Goal: Task Accomplishment & Management: Use online tool/utility

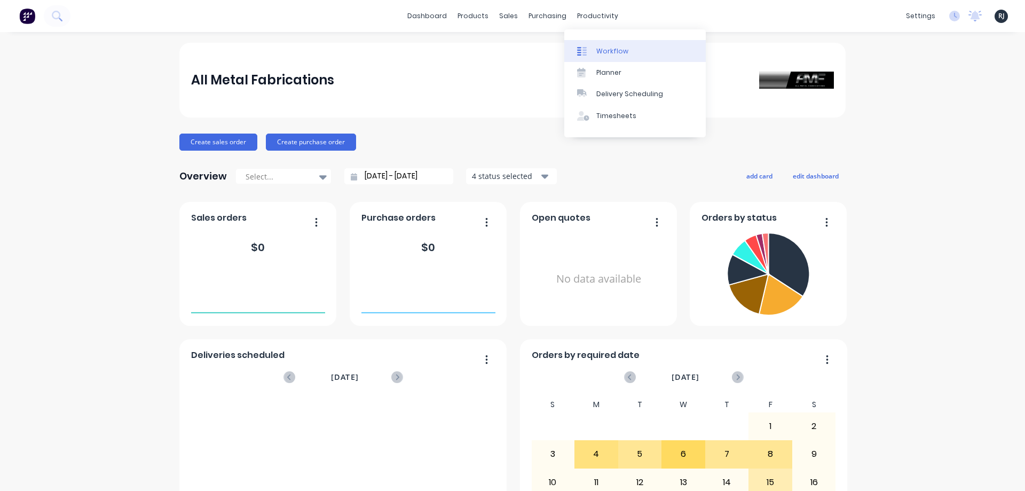
click at [614, 51] on div "Workflow" at bounding box center [612, 51] width 32 height 10
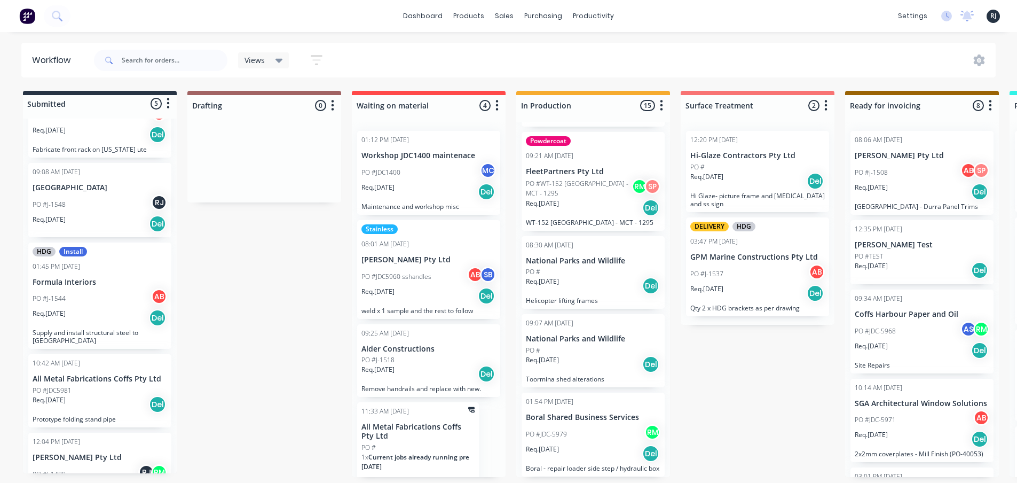
scroll to position [105, 0]
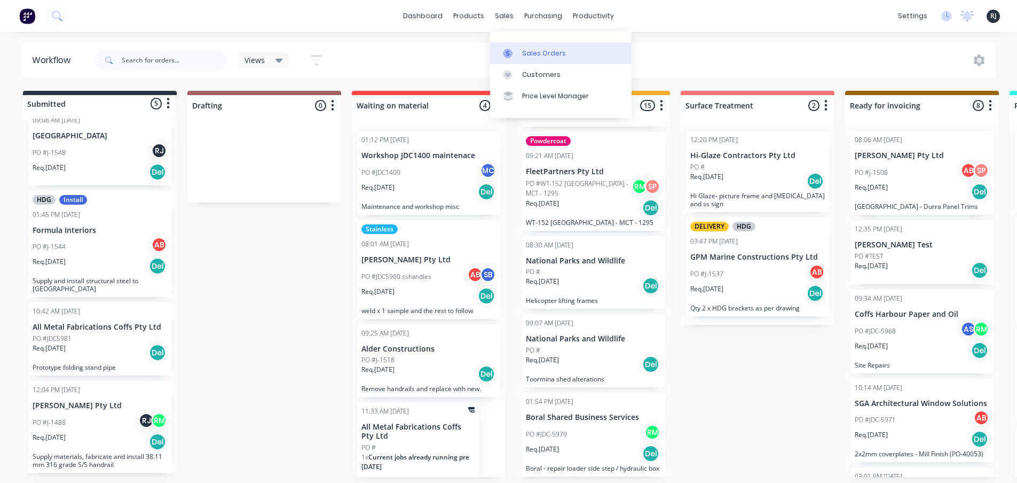
click at [510, 51] on icon at bounding box center [508, 54] width 10 height 10
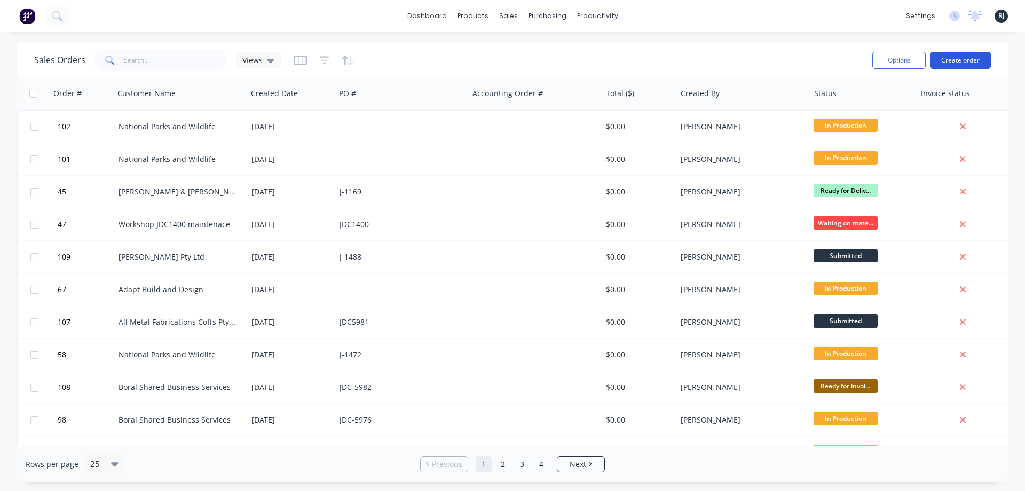
click at [937, 60] on button "Create order" at bounding box center [960, 60] width 61 height 17
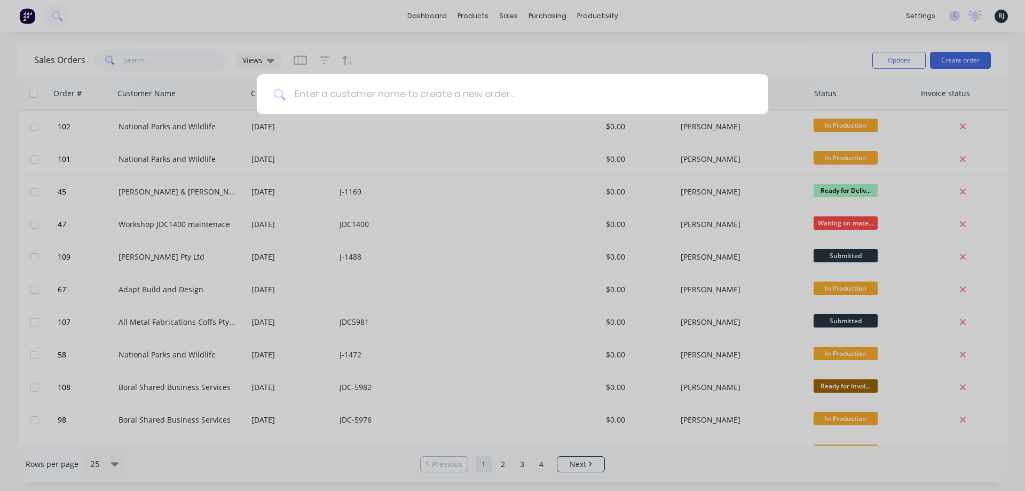
click at [550, 80] on input at bounding box center [518, 94] width 465 height 40
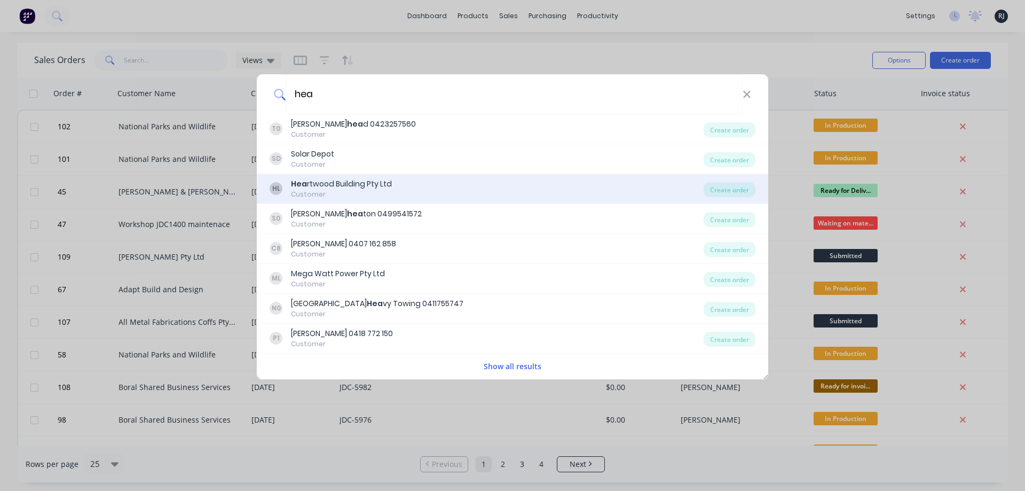
type input "hea"
click at [346, 196] on div "Customer" at bounding box center [341, 194] width 101 height 10
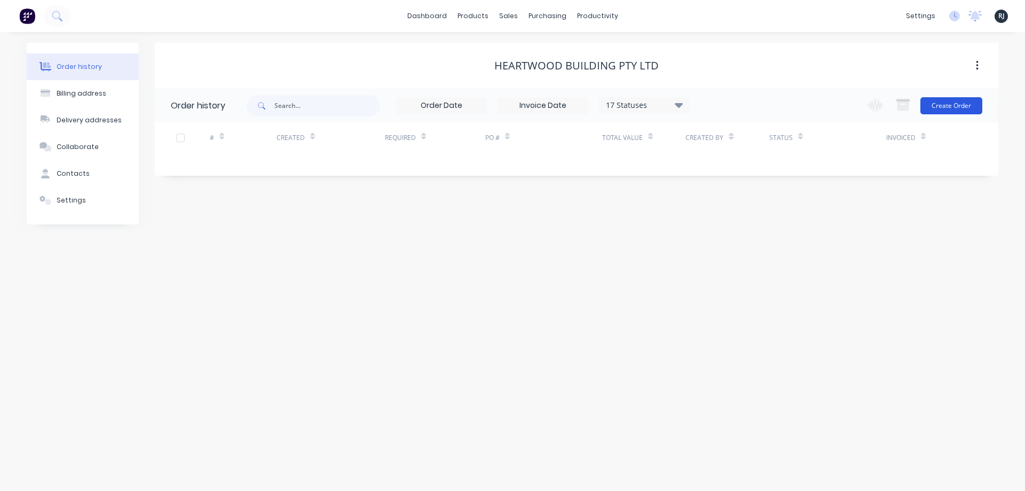
click at [936, 110] on button "Create Order" at bounding box center [951, 105] width 62 height 17
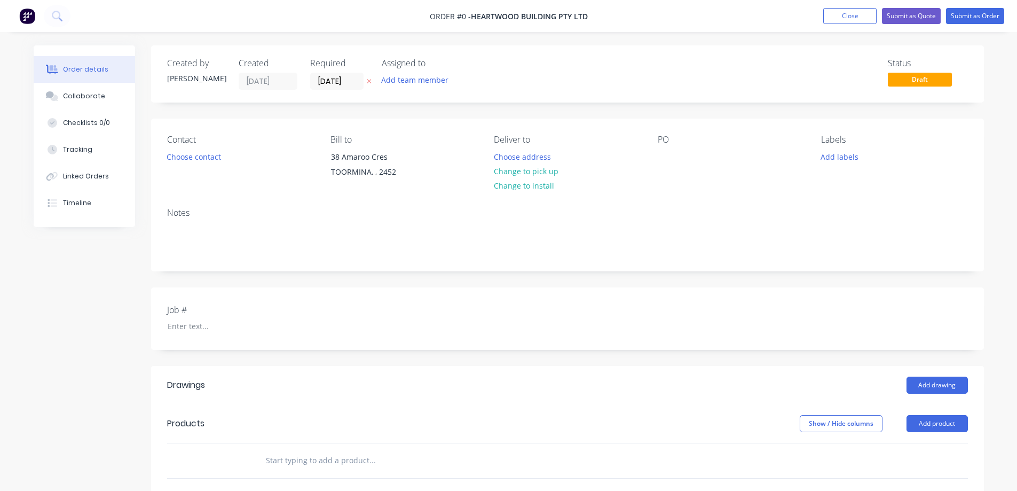
click at [271, 315] on label "Job #" at bounding box center [233, 309] width 133 height 13
click at [265, 317] on div "Job #" at bounding box center [233, 318] width 133 height 30
click at [215, 328] on div at bounding box center [225, 325] width 133 height 15
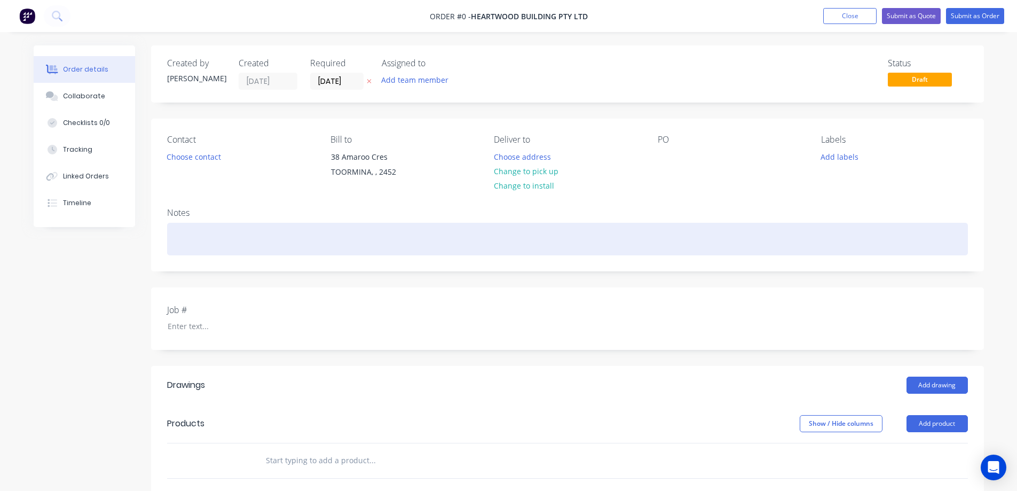
click at [223, 240] on div at bounding box center [567, 239] width 801 height 33
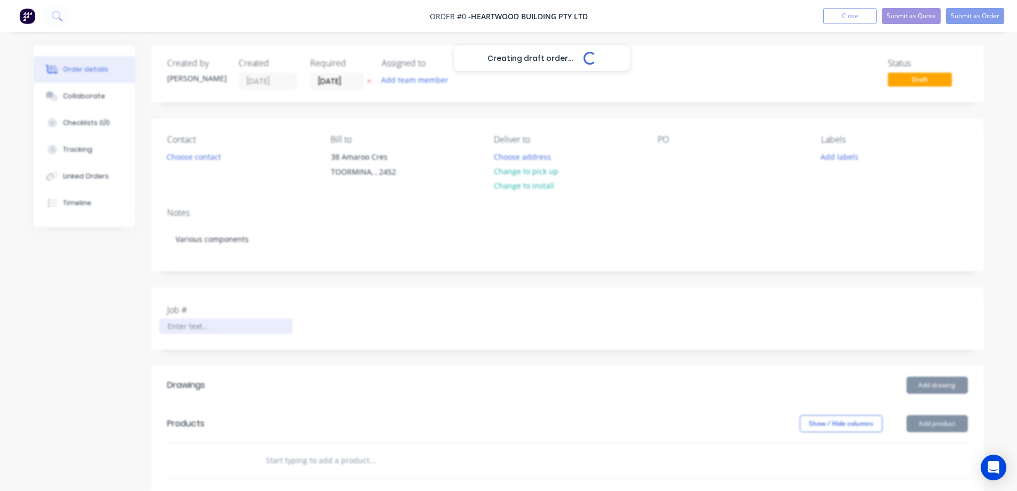
click at [204, 331] on div "Creating draft order... Loading... Order details Collaborate Checklists 0/0 Tra…" at bounding box center [508, 397] width 971 height 705
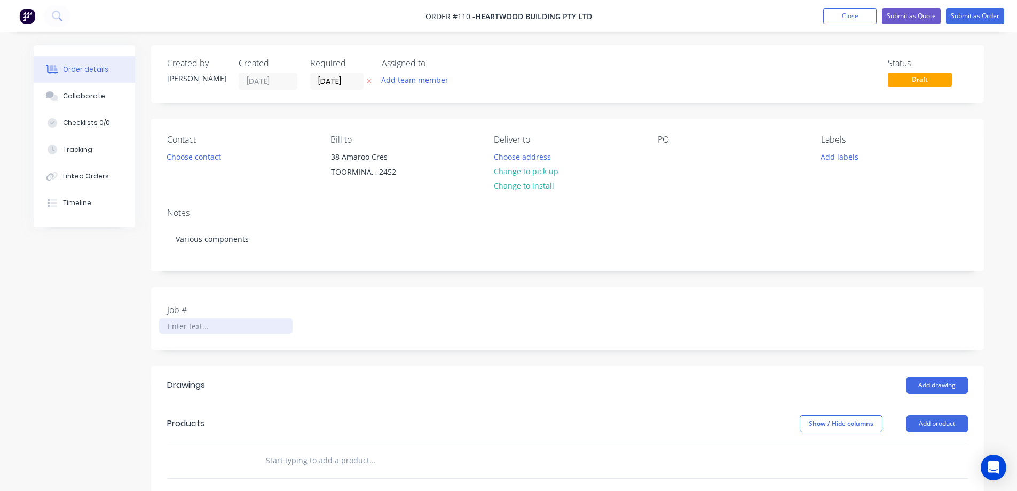
click at [271, 330] on div at bounding box center [225, 325] width 133 height 15
paste div
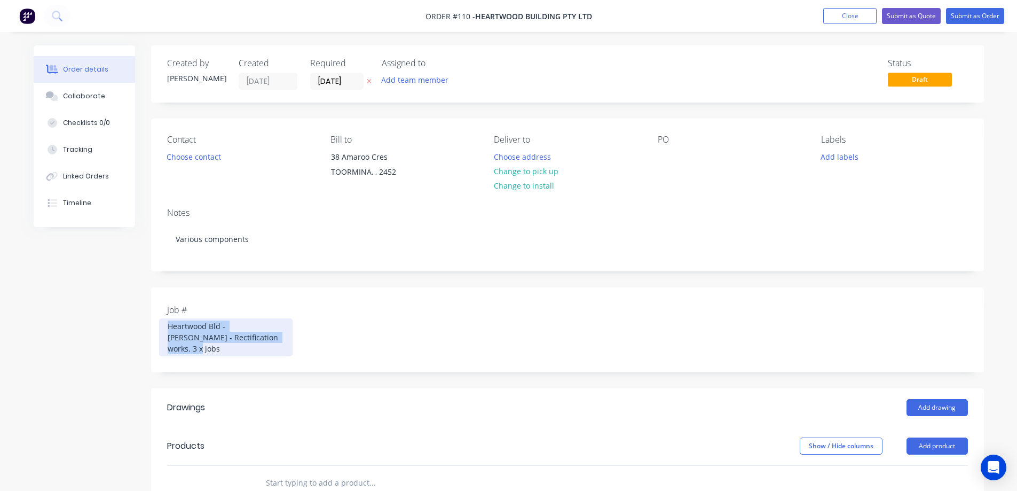
drag, startPoint x: 277, startPoint y: 333, endPoint x: 169, endPoint y: 327, distance: 108.0
click at [169, 327] on div "Heartwood Bld - Kasch rd - Rectification works. 3 x jobs" at bounding box center [225, 337] width 133 height 38
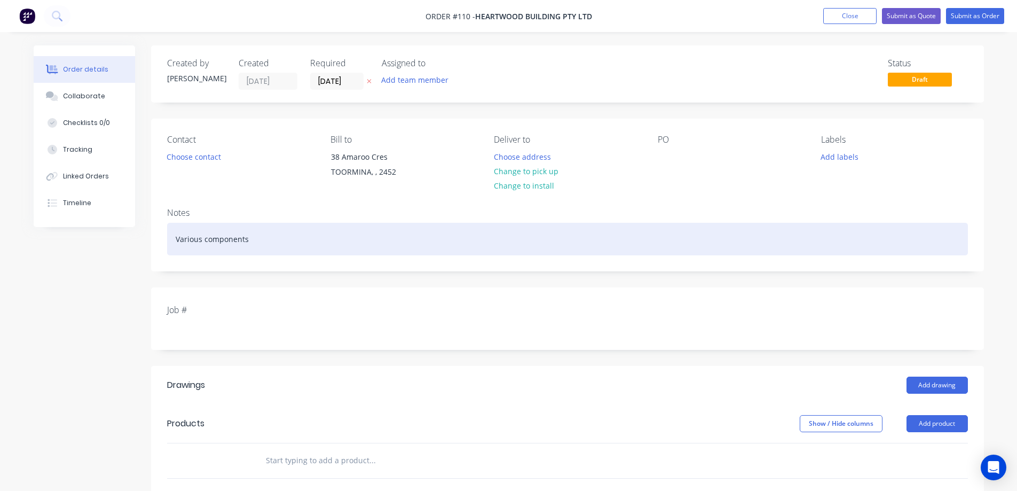
click at [273, 236] on div "Various components" at bounding box center [567, 239] width 801 height 33
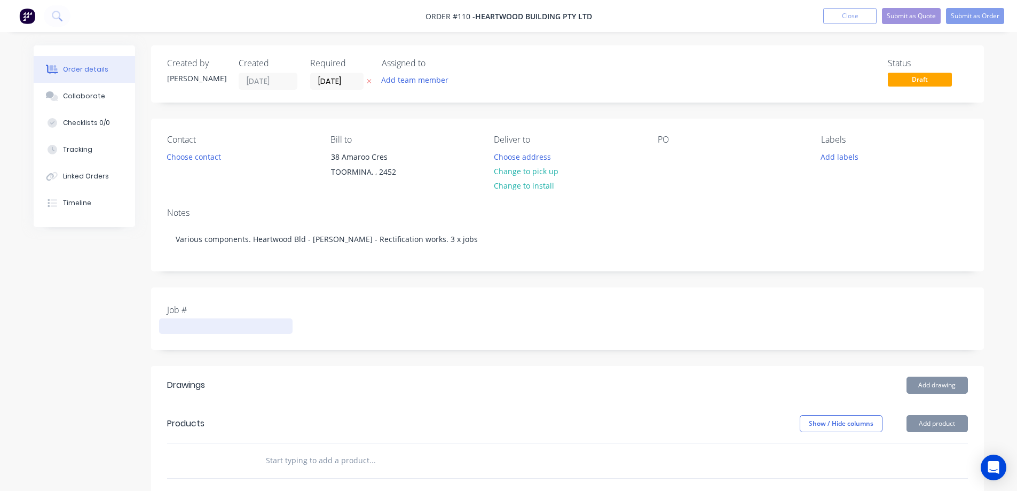
click at [189, 323] on div at bounding box center [225, 325] width 133 height 15
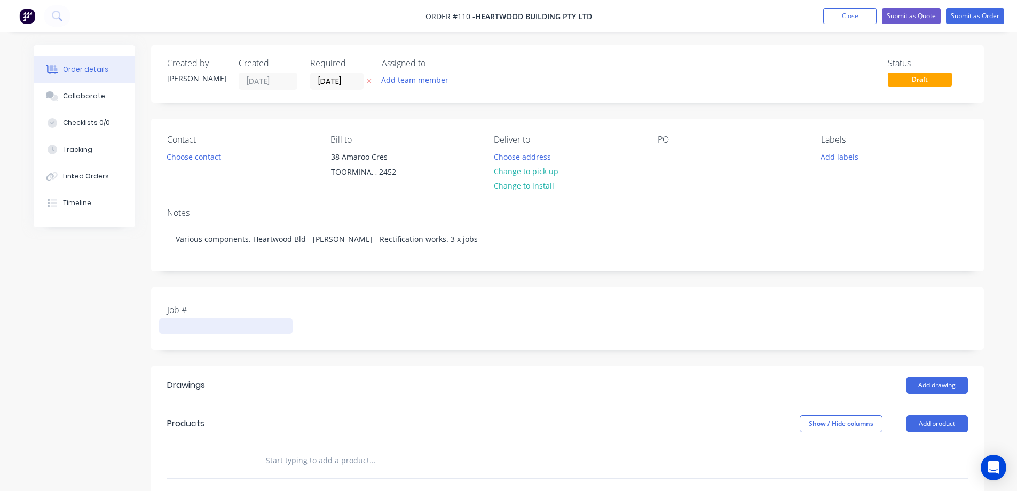
click at [204, 322] on div at bounding box center [225, 325] width 133 height 15
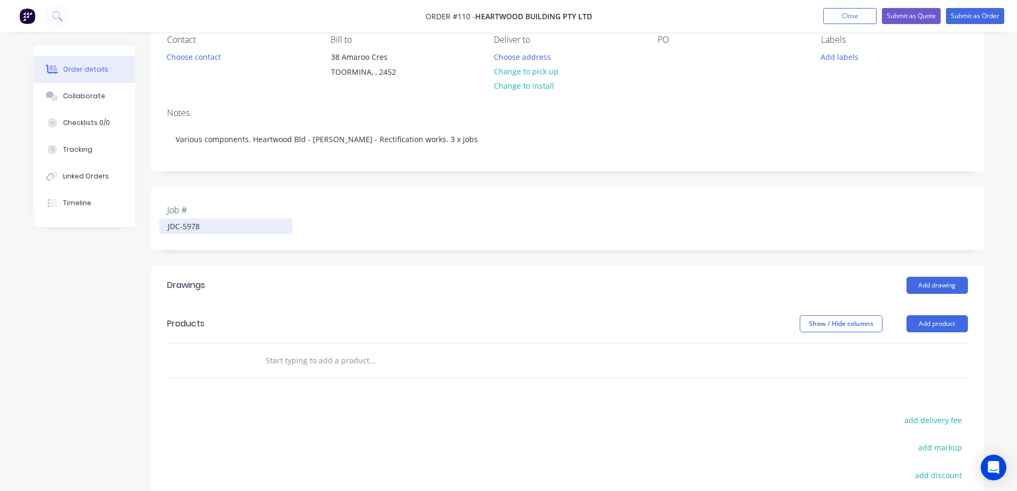
scroll to position [46, 0]
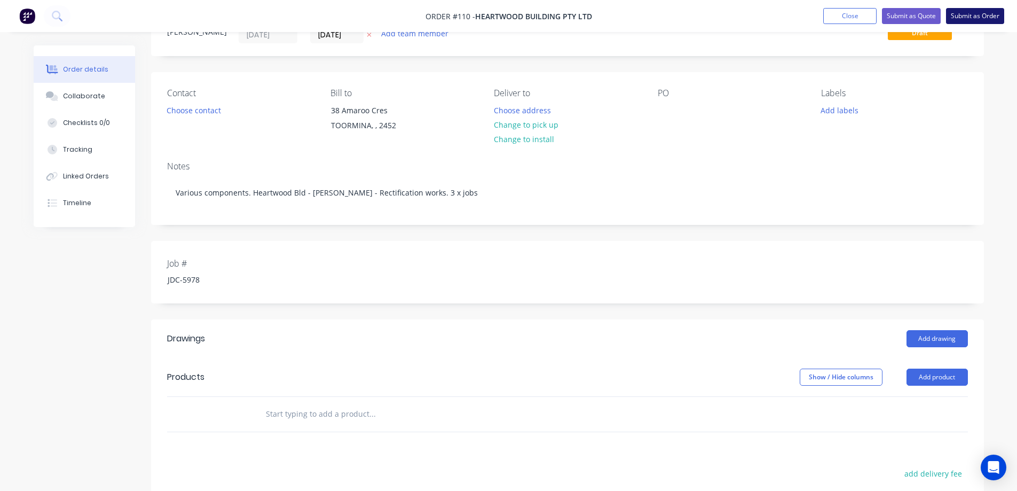
click at [983, 17] on button "Submit as Order" at bounding box center [975, 16] width 58 height 16
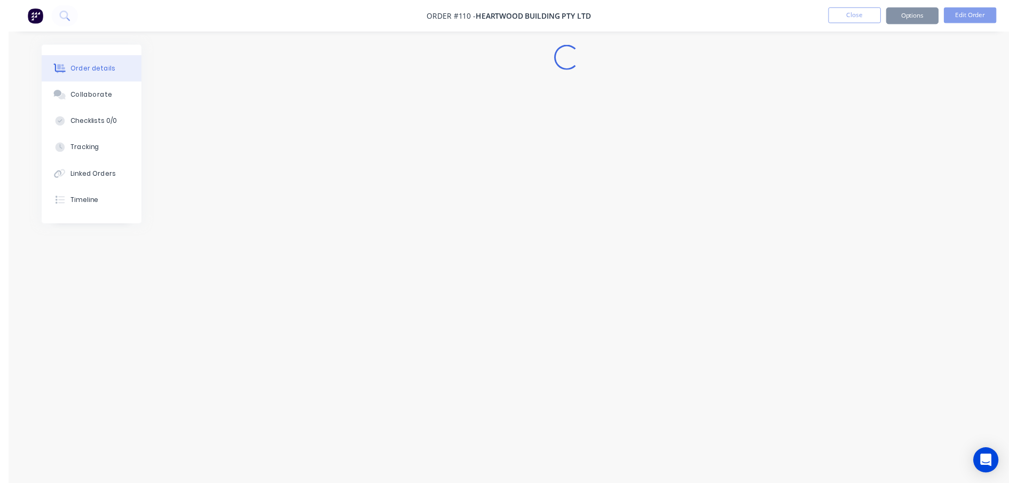
scroll to position [0, 0]
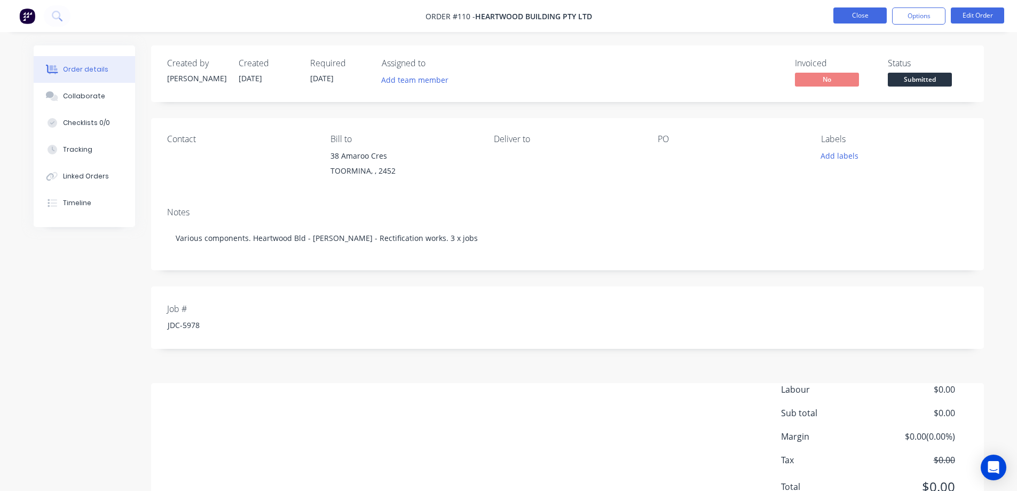
click at [860, 13] on button "Close" at bounding box center [859, 15] width 53 height 16
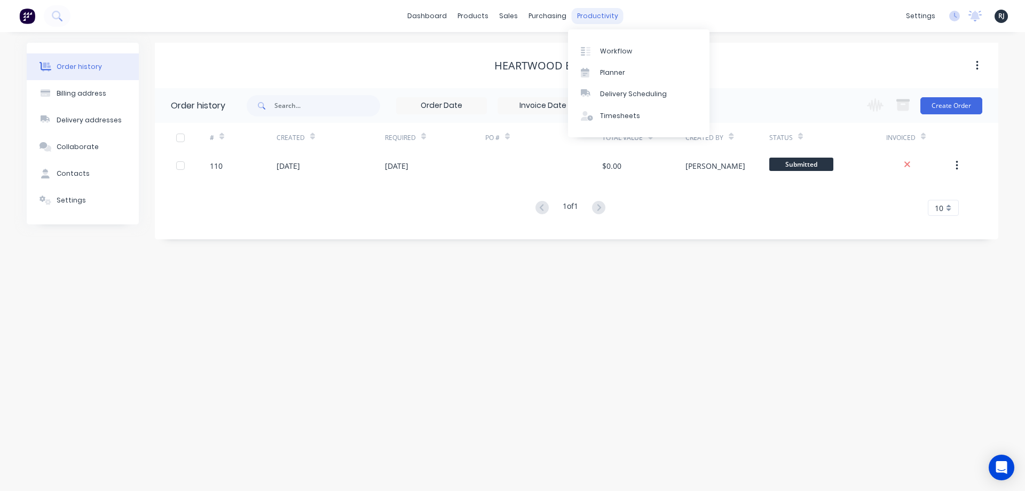
click at [603, 16] on div "productivity" at bounding box center [598, 16] width 52 height 16
click at [607, 57] on link "Workflow" at bounding box center [638, 50] width 141 height 21
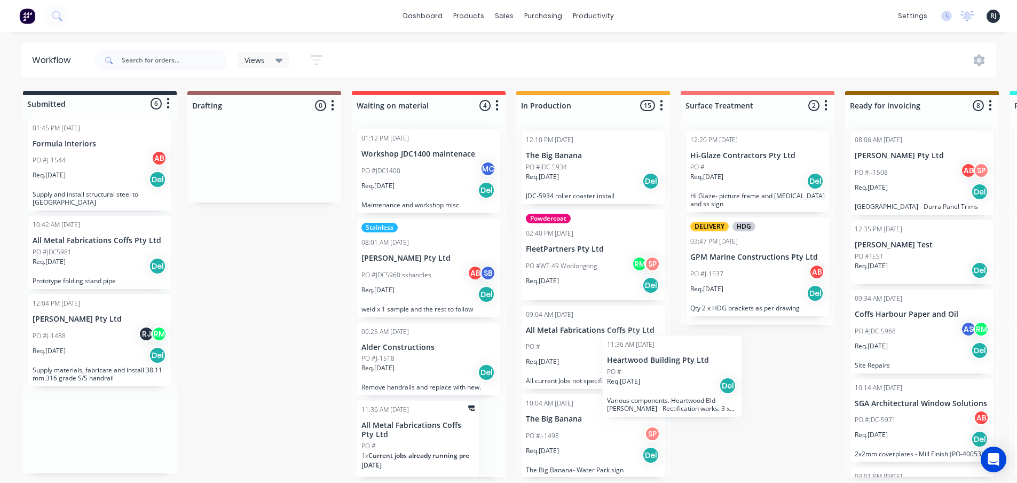
scroll to position [2, 0]
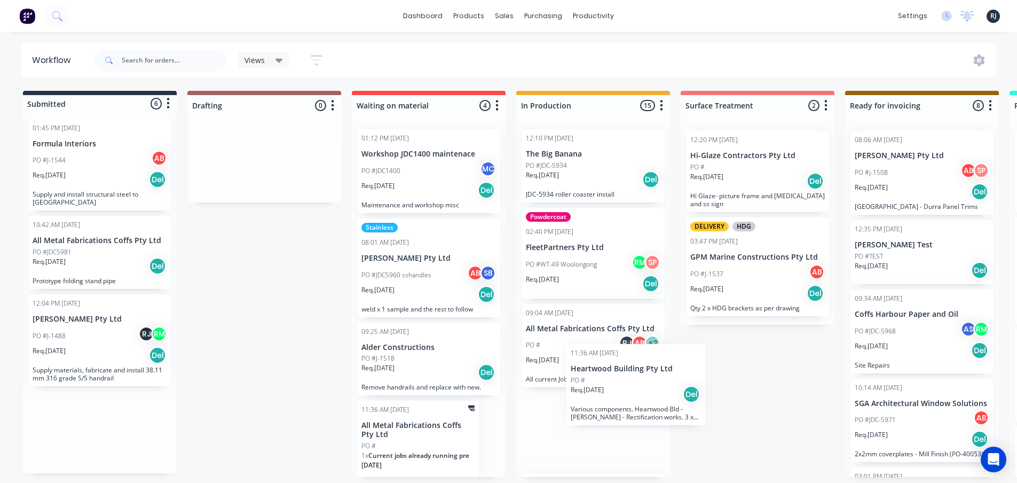
drag, startPoint x: 195, startPoint y: 428, endPoint x: 629, endPoint y: 381, distance: 436.0
click at [629, 381] on div "Submitted 6 Status colour #273444 hex #273444 Save Cancel Summaries Total order…" at bounding box center [959, 284] width 1935 height 386
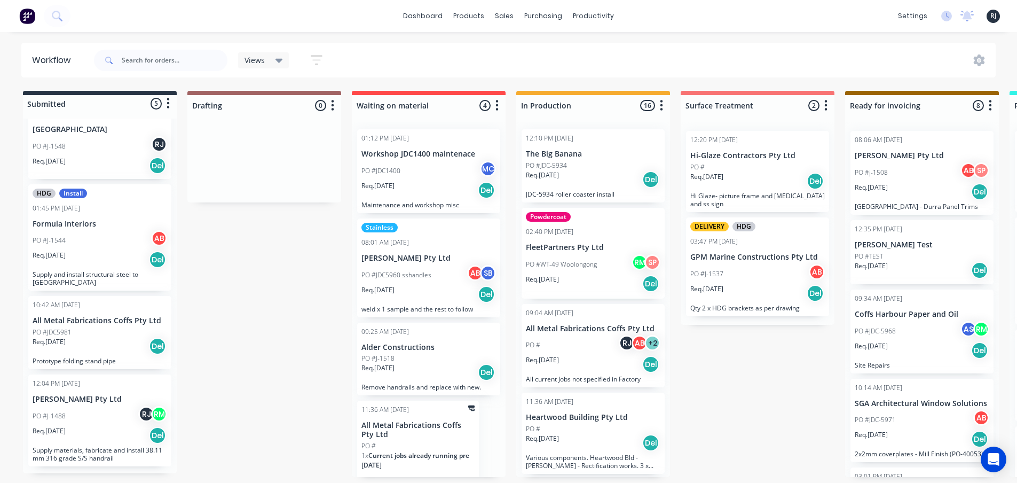
scroll to position [105, 0]
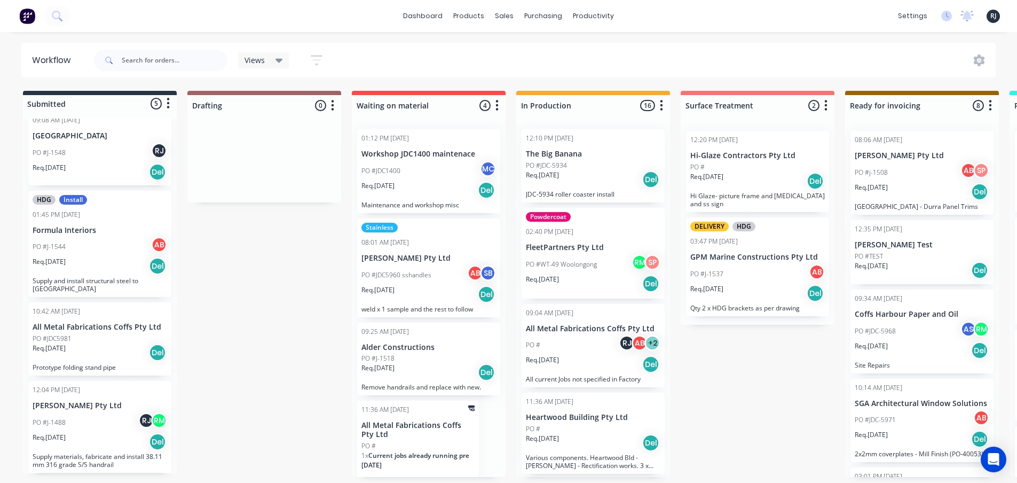
click at [603, 424] on div "PO #" at bounding box center [593, 429] width 135 height 10
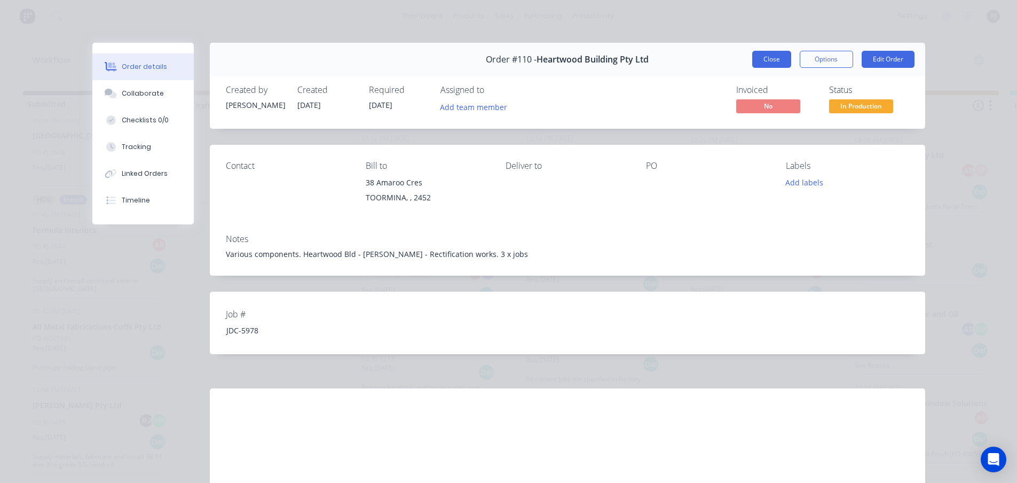
click at [776, 60] on button "Close" at bounding box center [771, 59] width 39 height 17
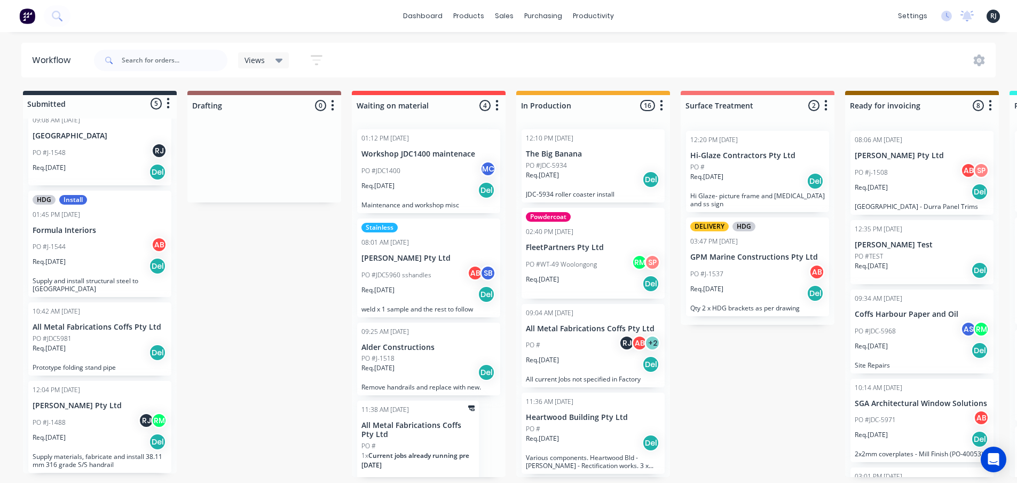
click at [597, 428] on div "PO #" at bounding box center [593, 429] width 135 height 10
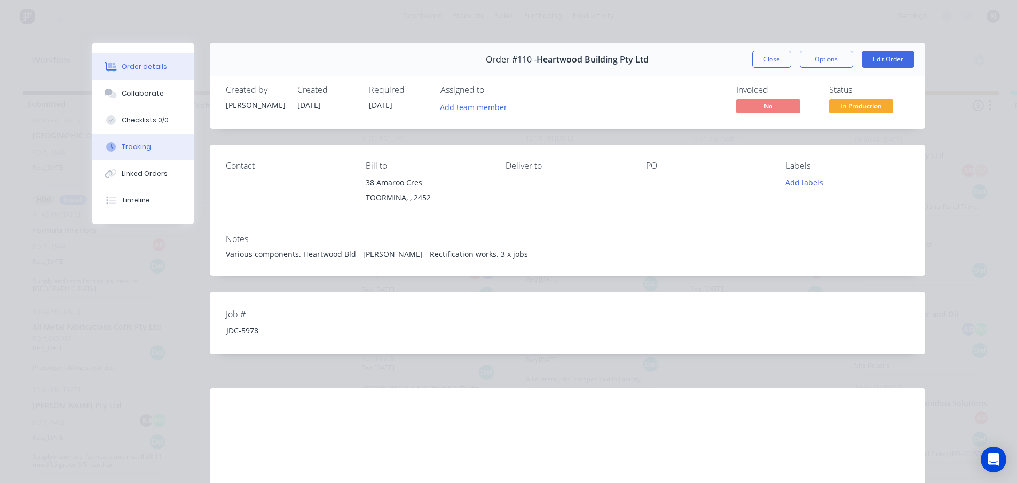
drag, startPoint x: 127, startPoint y: 148, endPoint x: 153, endPoint y: 152, distance: 26.4
click at [127, 148] on div "Tracking" at bounding box center [136, 147] width 29 height 10
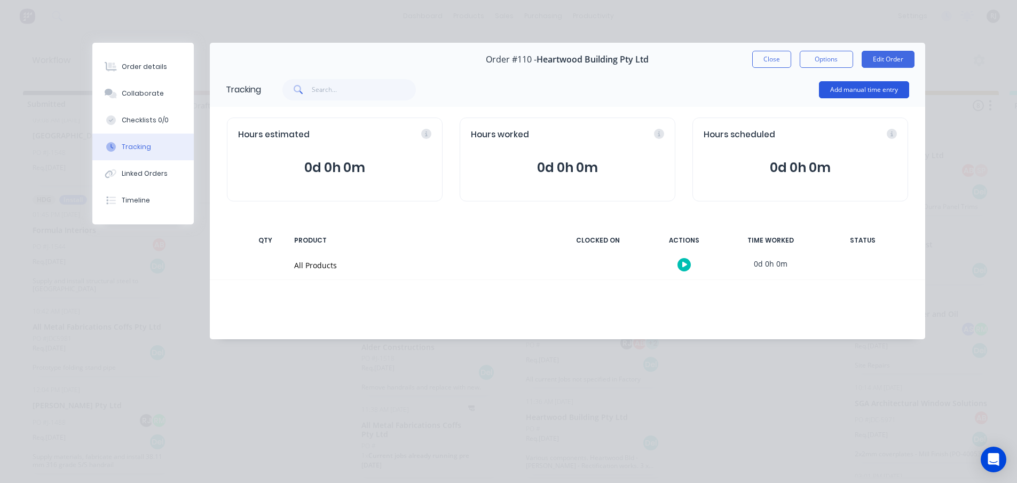
click at [876, 85] on button "Add manual time entry" at bounding box center [864, 89] width 90 height 17
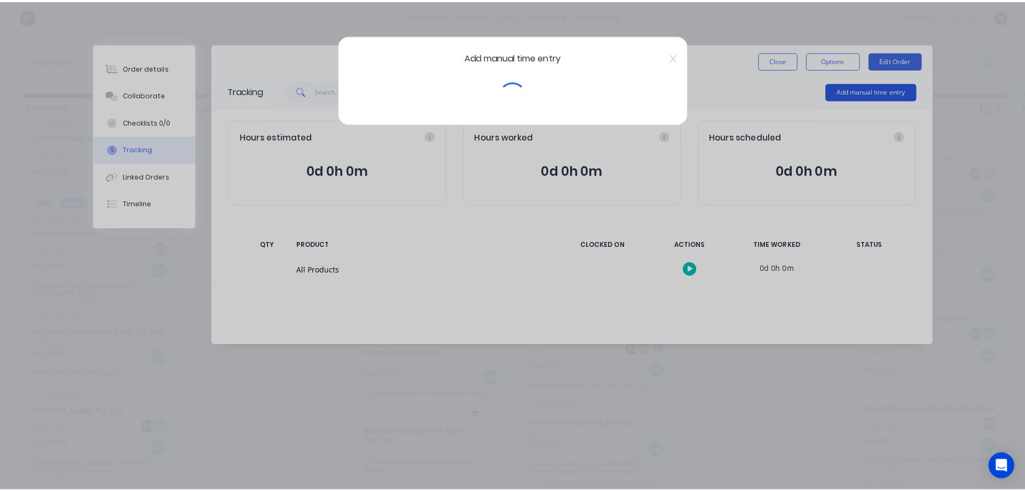
scroll to position [0, 0]
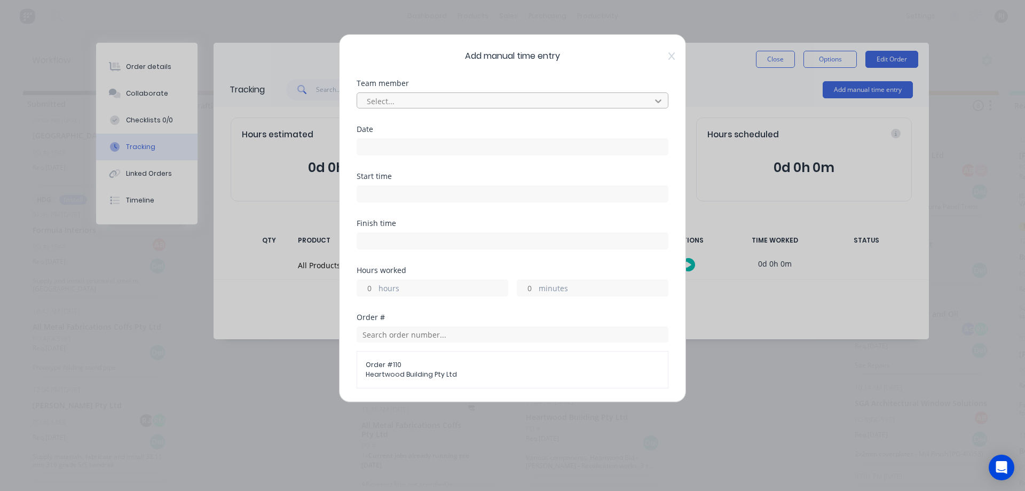
click at [656, 94] on div at bounding box center [658, 100] width 19 height 17
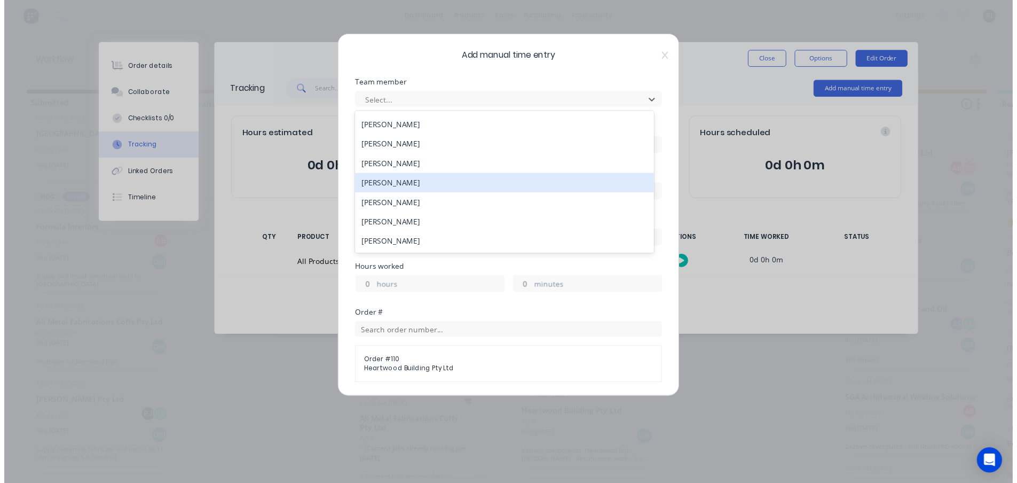
scroll to position [214, 0]
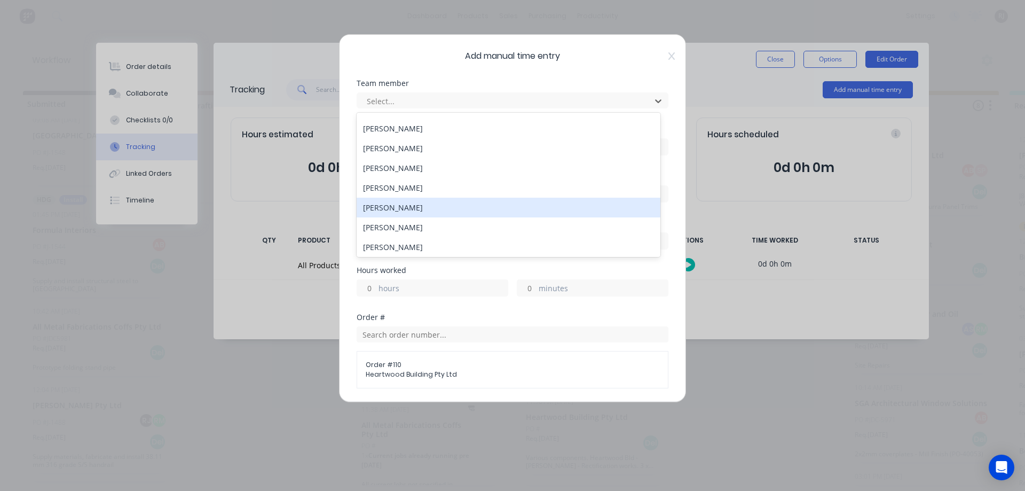
click at [391, 209] on div "[PERSON_NAME]" at bounding box center [509, 207] width 304 height 20
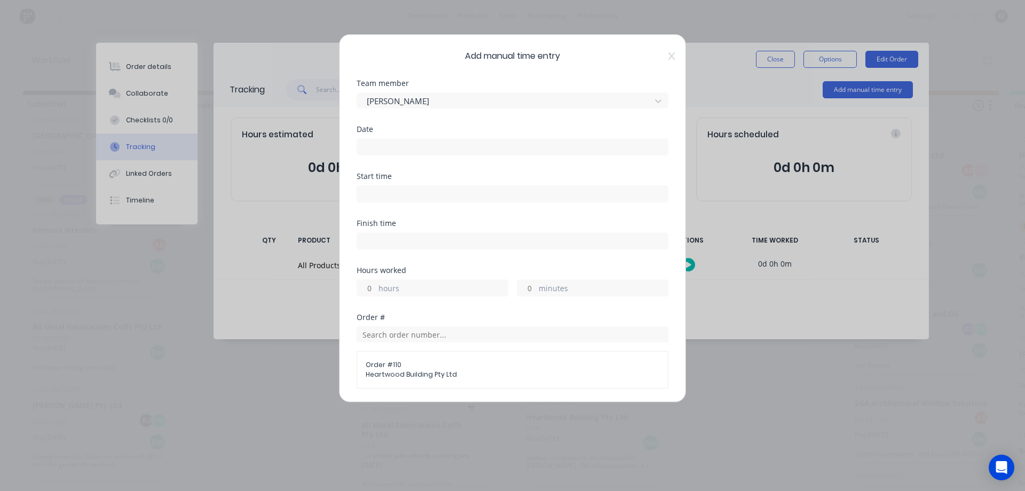
click at [409, 199] on input at bounding box center [512, 194] width 311 height 16
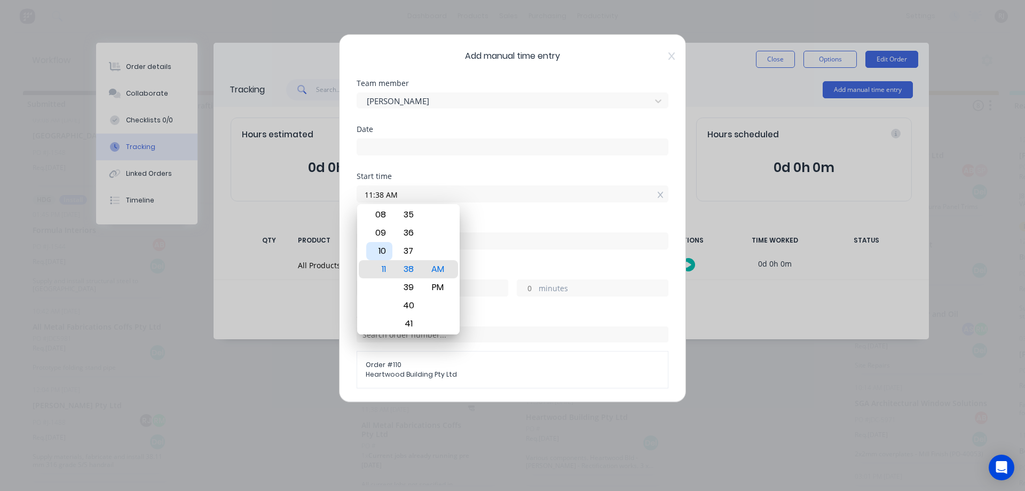
click at [389, 252] on div "10" at bounding box center [379, 251] width 26 height 18
type input "10:38 AM"
click at [487, 249] on label at bounding box center [513, 240] width 312 height 17
click at [487, 249] on input at bounding box center [512, 241] width 311 height 16
type input "11:38 AM"
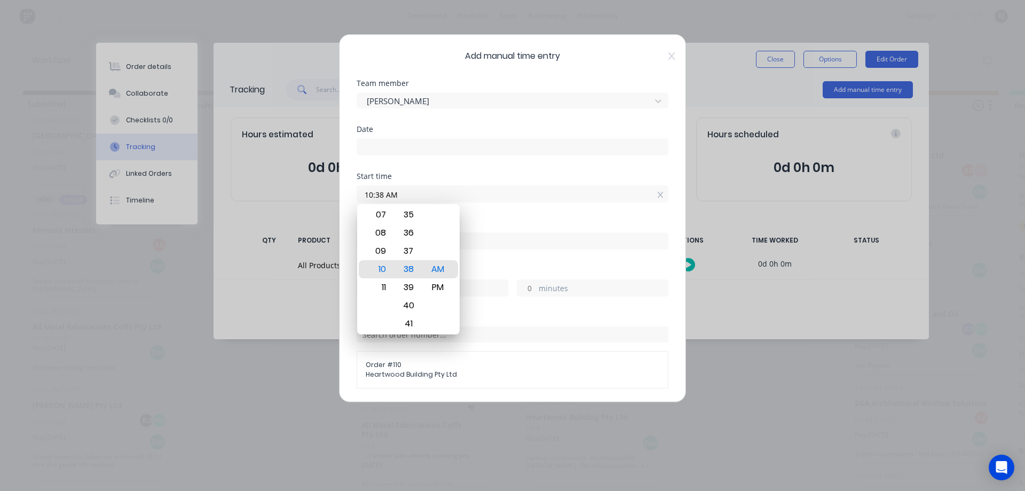
type input "1"
type input "0"
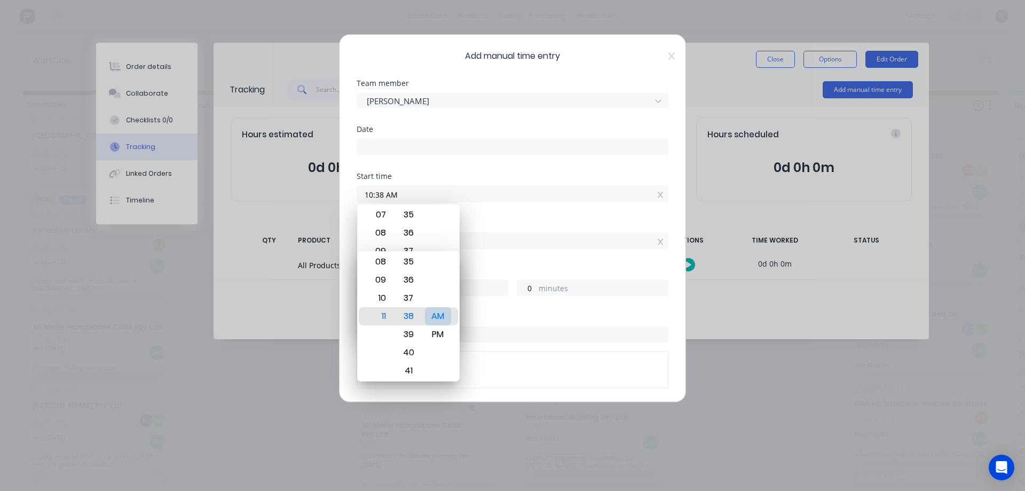
click at [443, 315] on div "AM" at bounding box center [438, 316] width 26 height 18
click at [551, 265] on div "Finish time 11:38 AM" at bounding box center [513, 242] width 312 height 47
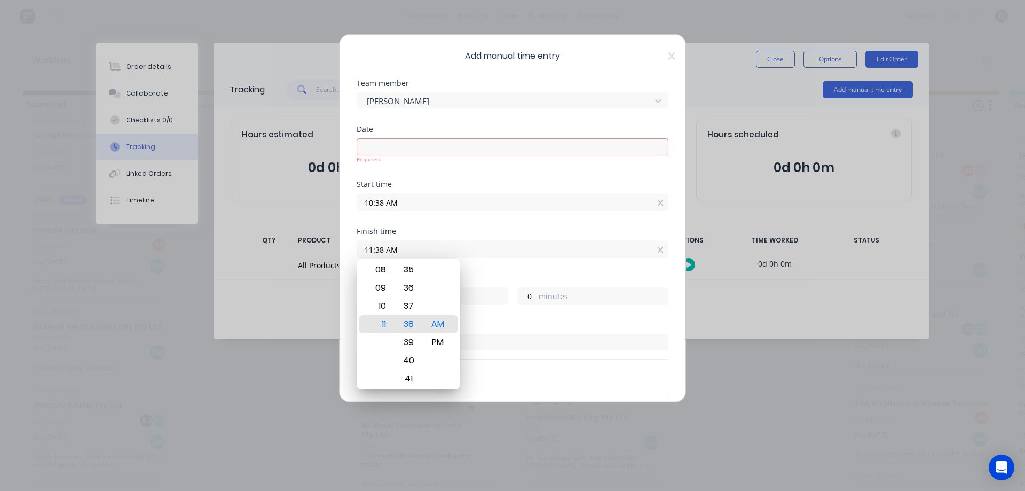
click at [495, 153] on input at bounding box center [512, 147] width 311 height 16
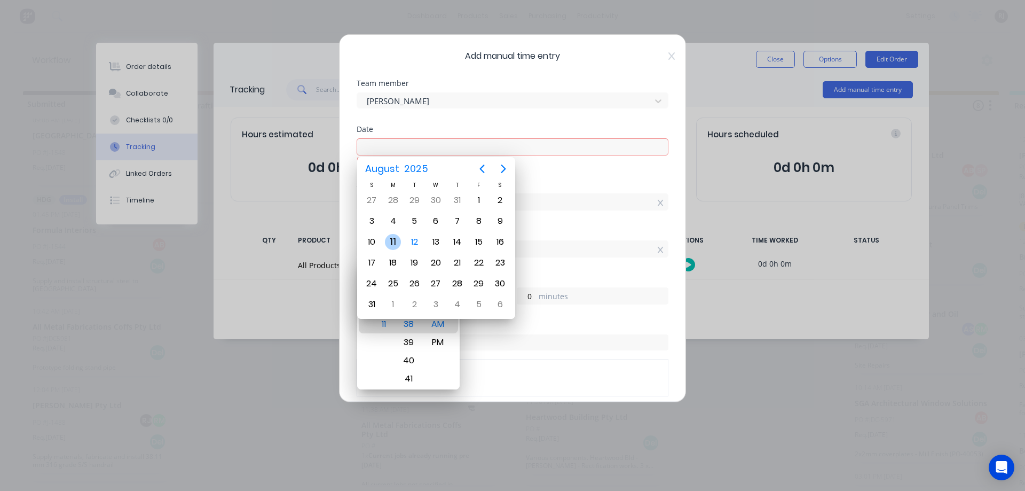
click at [388, 240] on div "11" at bounding box center [393, 242] width 16 height 16
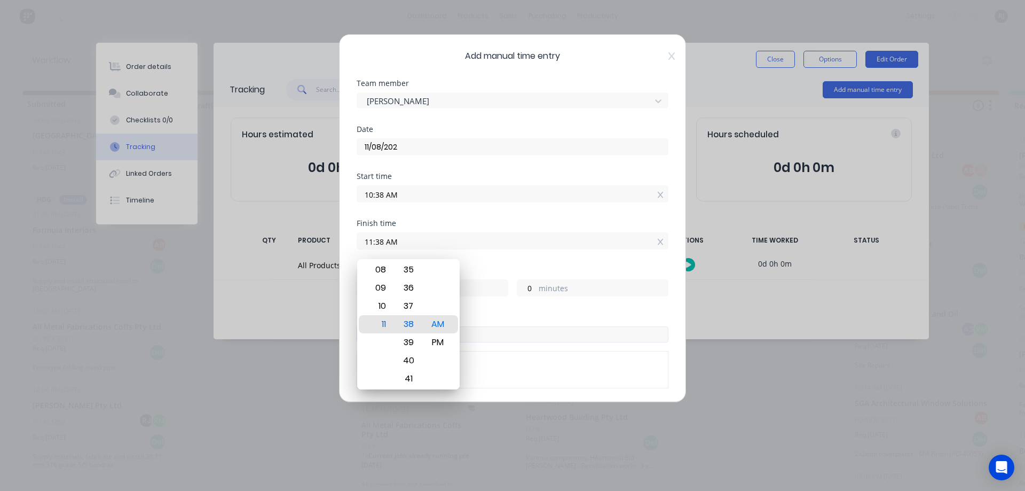
type input "11/08/2025"
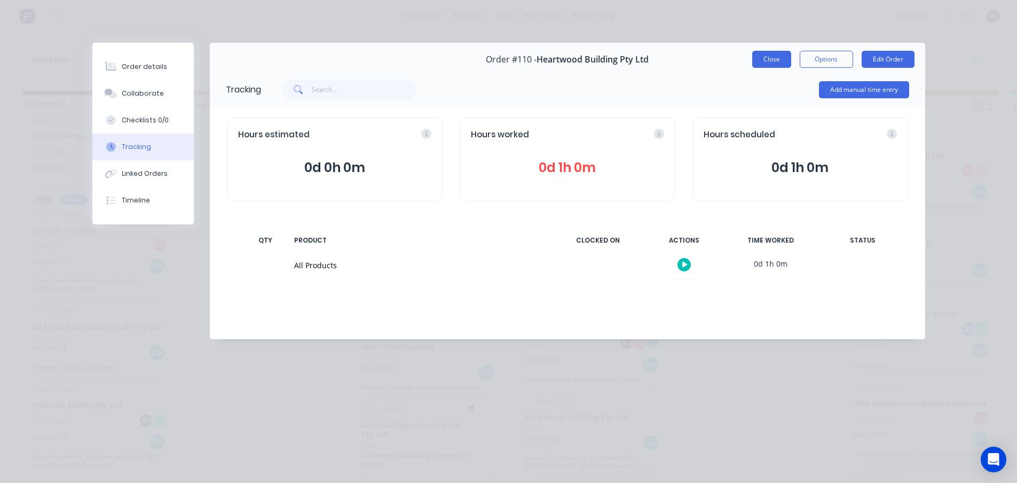
click at [785, 56] on button "Close" at bounding box center [771, 59] width 39 height 17
